Goal: Task Accomplishment & Management: Manage account settings

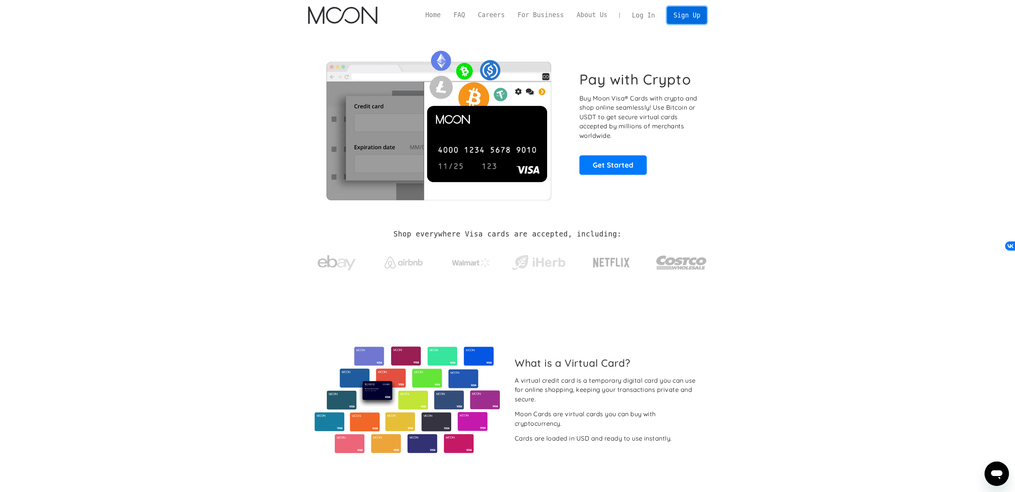
click at [681, 15] on link "Sign Up" at bounding box center [687, 14] width 40 height 17
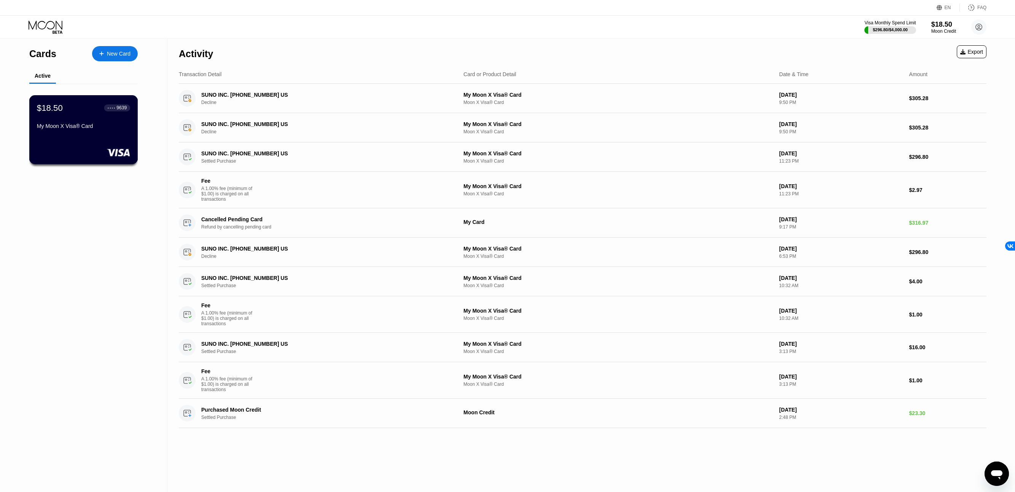
click at [92, 120] on div "$18.50 ● ● ● ● 9639 My Moon X Visa® Card" at bounding box center [83, 117] width 93 height 29
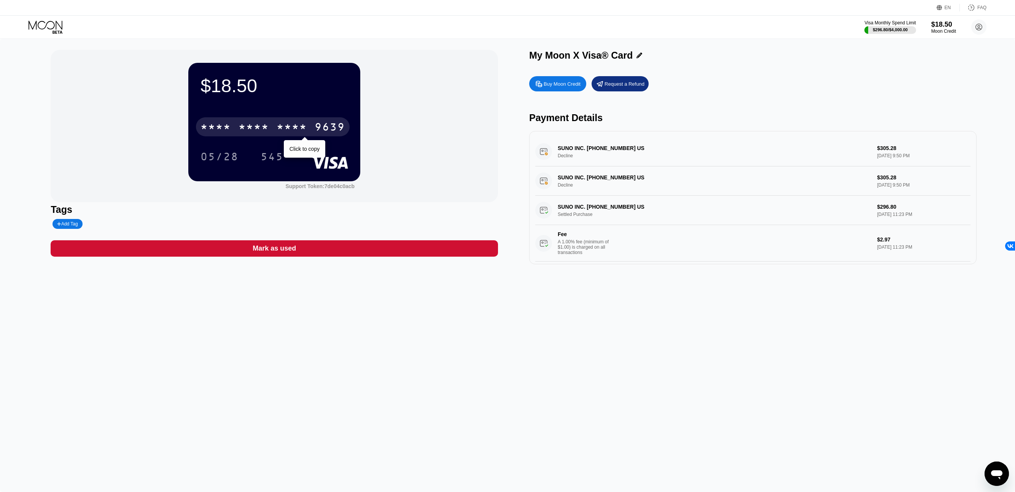
click at [297, 128] on div "* * * *" at bounding box center [292, 128] width 30 height 12
click at [222, 153] on div "05/28" at bounding box center [220, 157] width 38 height 12
click at [276, 159] on div "545" at bounding box center [272, 157] width 23 height 12
